Goal: Navigation & Orientation: Find specific page/section

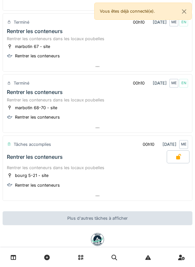
scroll to position [683, 0]
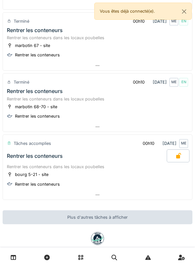
click at [8, 258] on link at bounding box center [13, 257] width 17 height 15
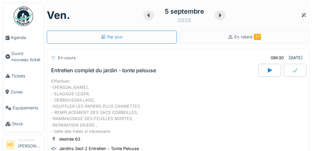
click at [17, 39] on span "Agenda" at bounding box center [26, 37] width 31 height 6
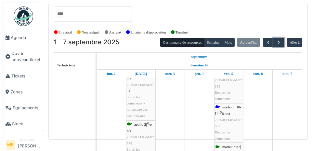
click at [278, 40] on span "button" at bounding box center [279, 43] width 6 height 6
